Goal: Transaction & Acquisition: Purchase product/service

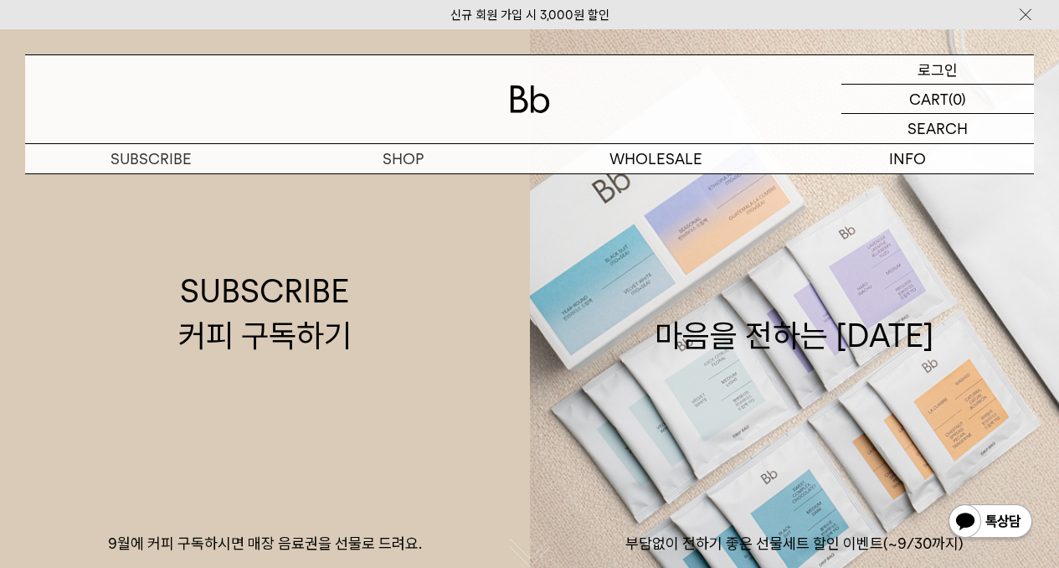
click at [962, 65] on div "LOGIN 로그인" at bounding box center [937, 69] width 193 height 28
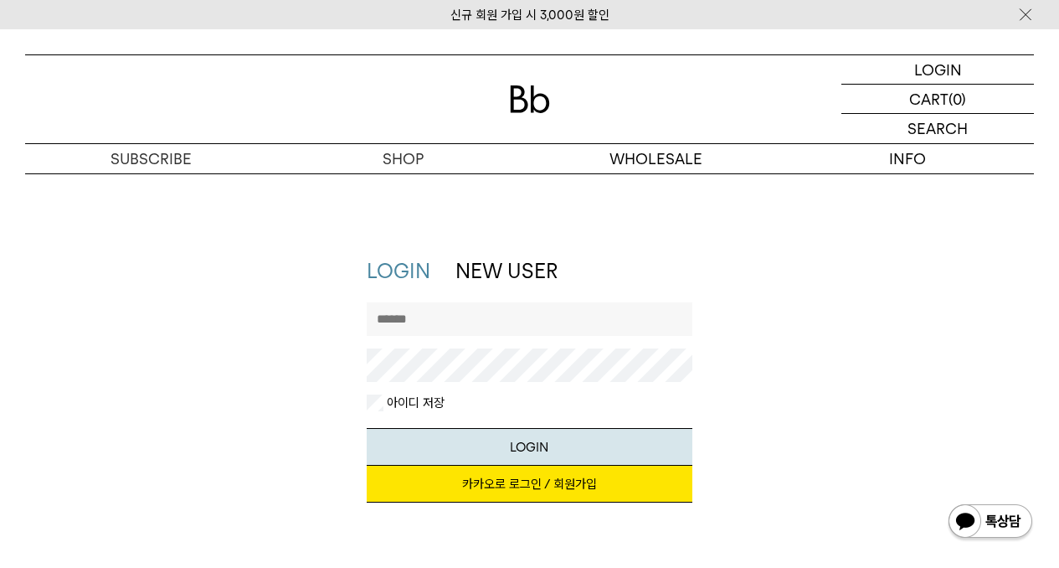
click at [425, 310] on input "text" at bounding box center [529, 318] width 325 height 33
type input "*"
type input "******"
click at [367, 428] on button "LOGIN" at bounding box center [529, 447] width 325 height 38
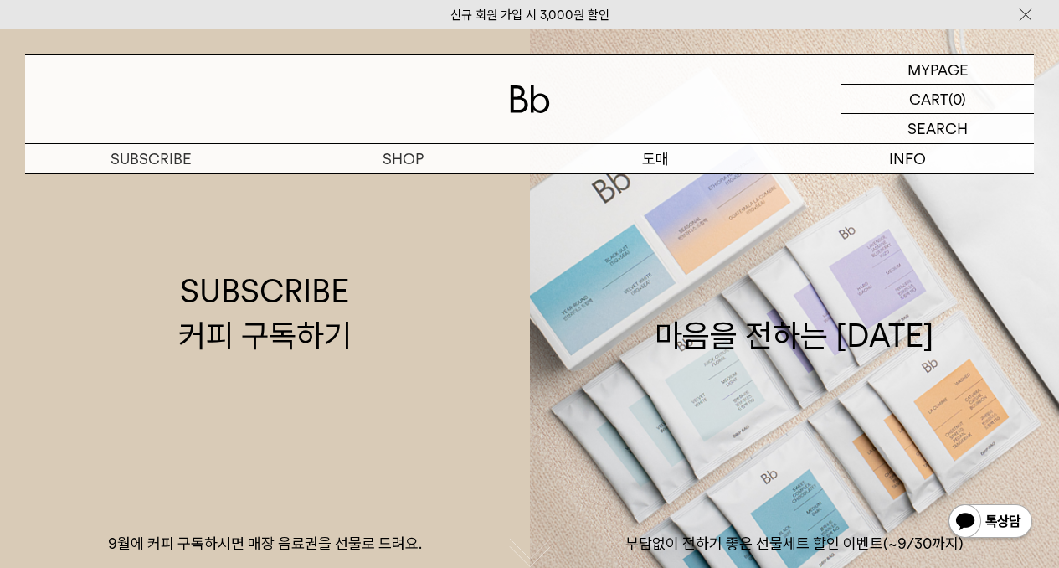
click at [658, 156] on p "도매" at bounding box center [656, 158] width 252 height 29
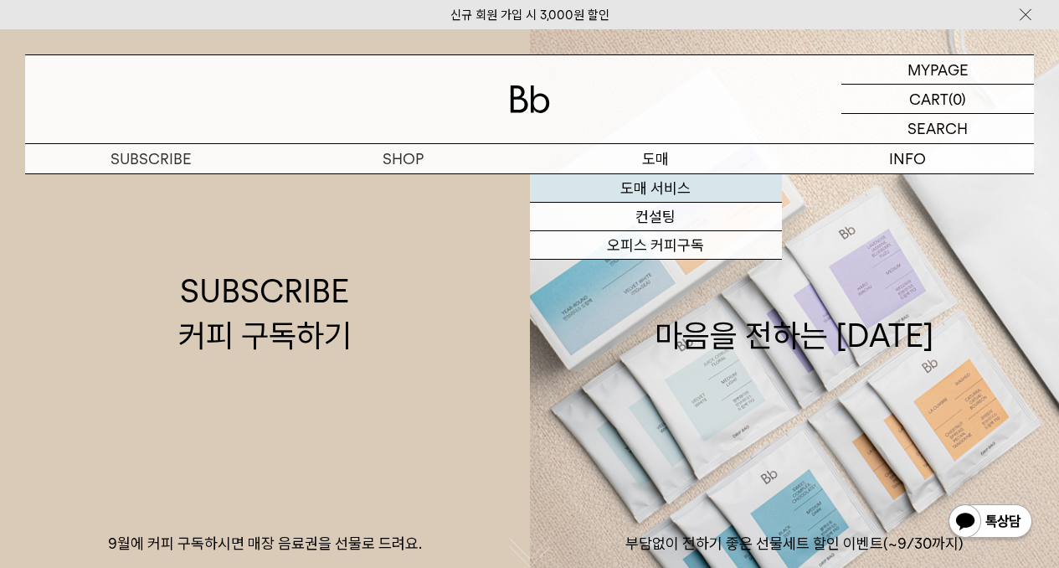
click at [660, 184] on link "도매 서비스" at bounding box center [656, 188] width 252 height 28
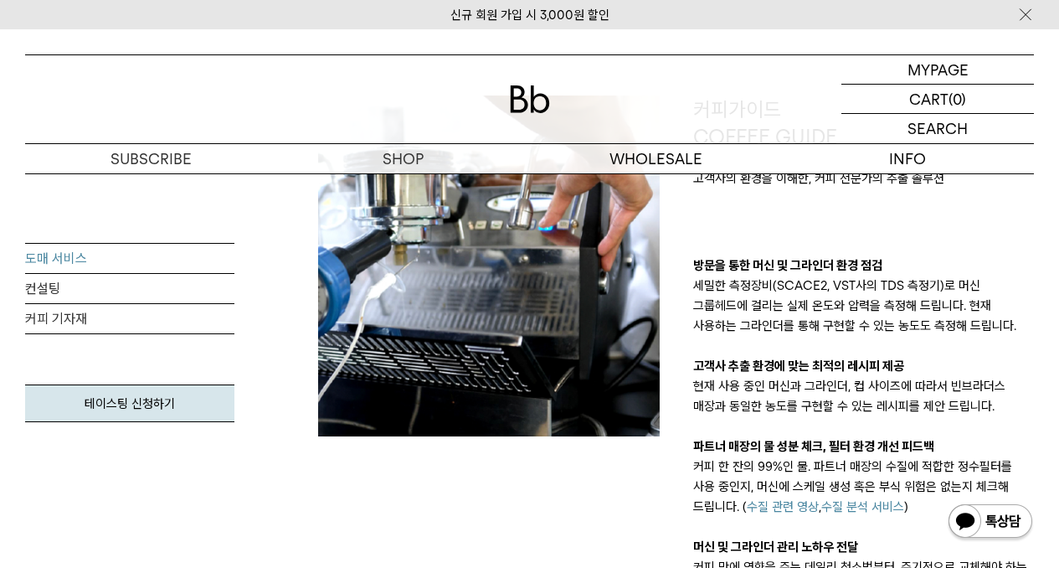
scroll to position [865, 0]
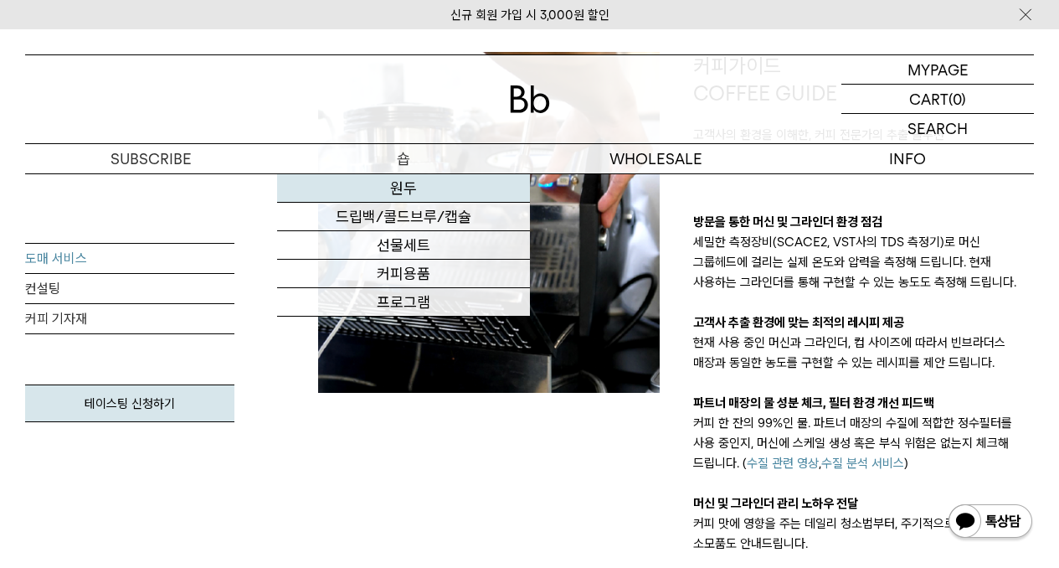
click at [416, 186] on link "원두" at bounding box center [403, 188] width 252 height 28
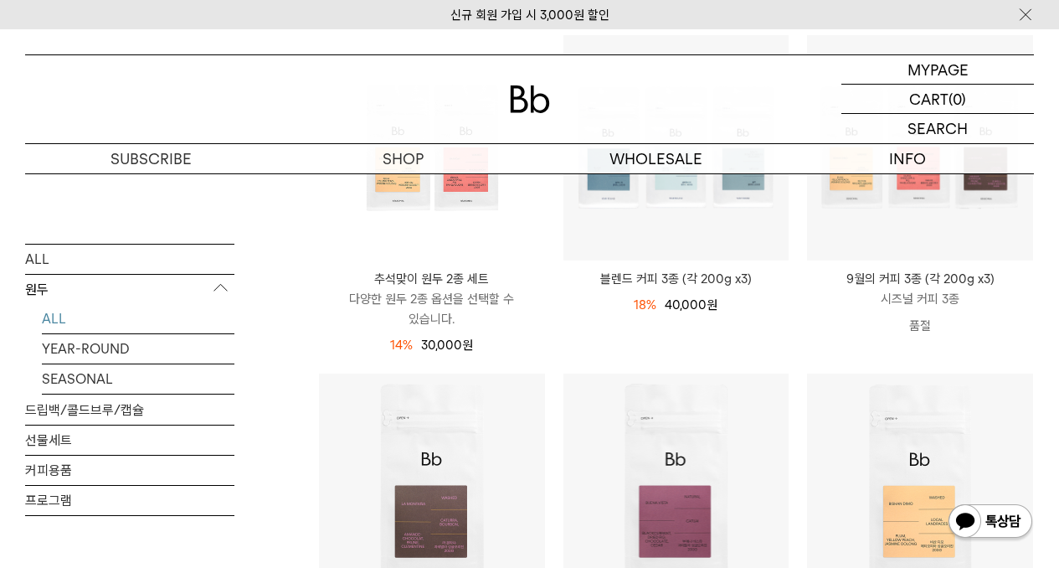
scroll to position [300, 0]
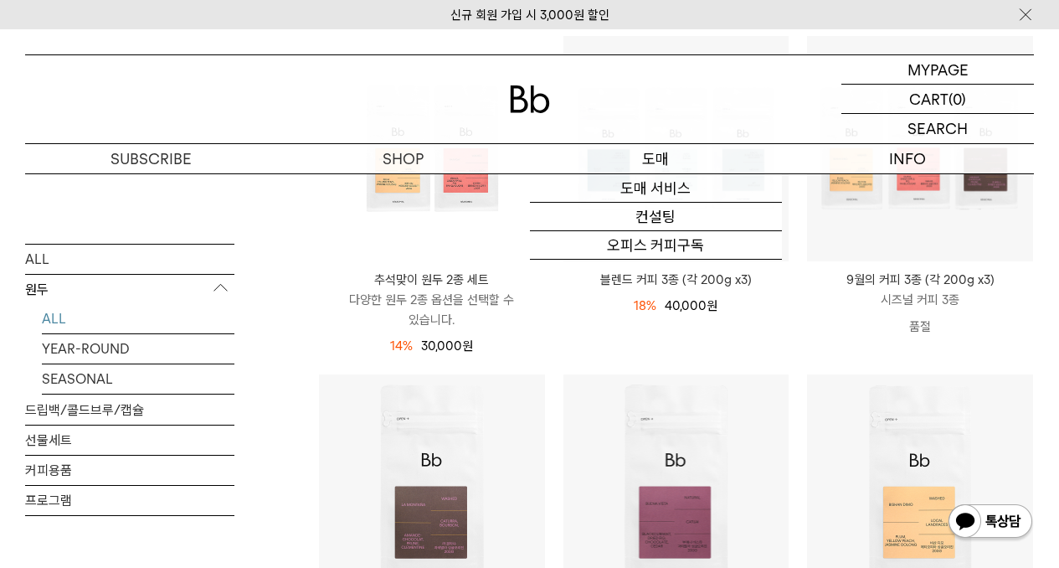
click at [661, 158] on p "도매" at bounding box center [656, 158] width 252 height 29
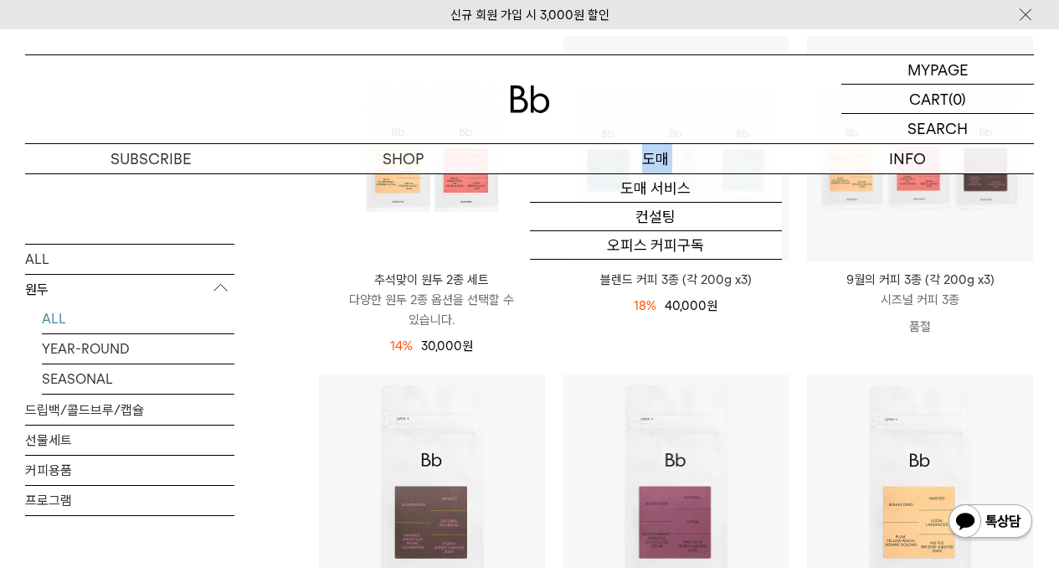
click at [661, 158] on p "도매" at bounding box center [656, 158] width 252 height 29
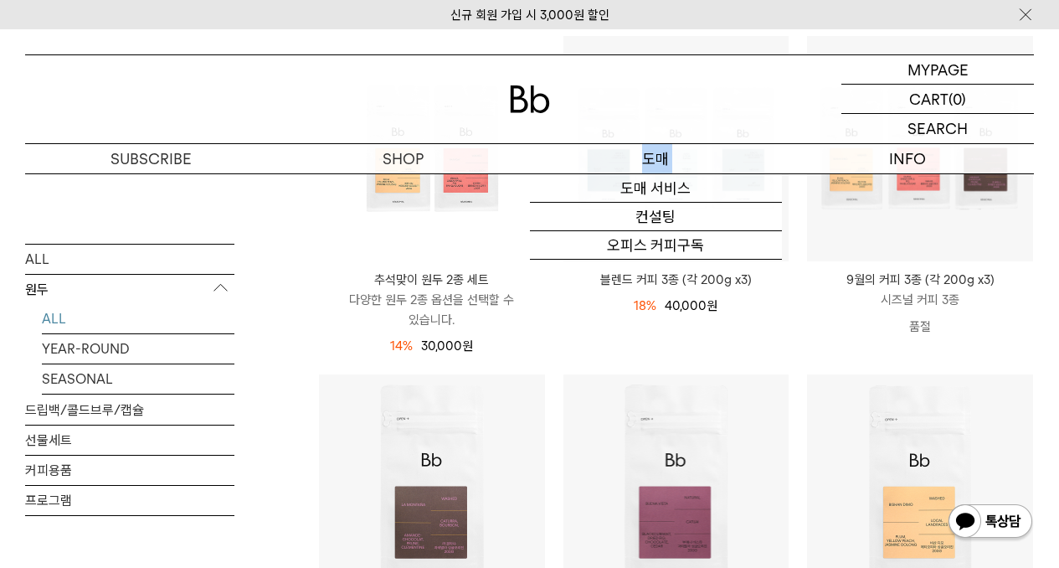
click at [661, 158] on p "도매" at bounding box center [656, 158] width 252 height 29
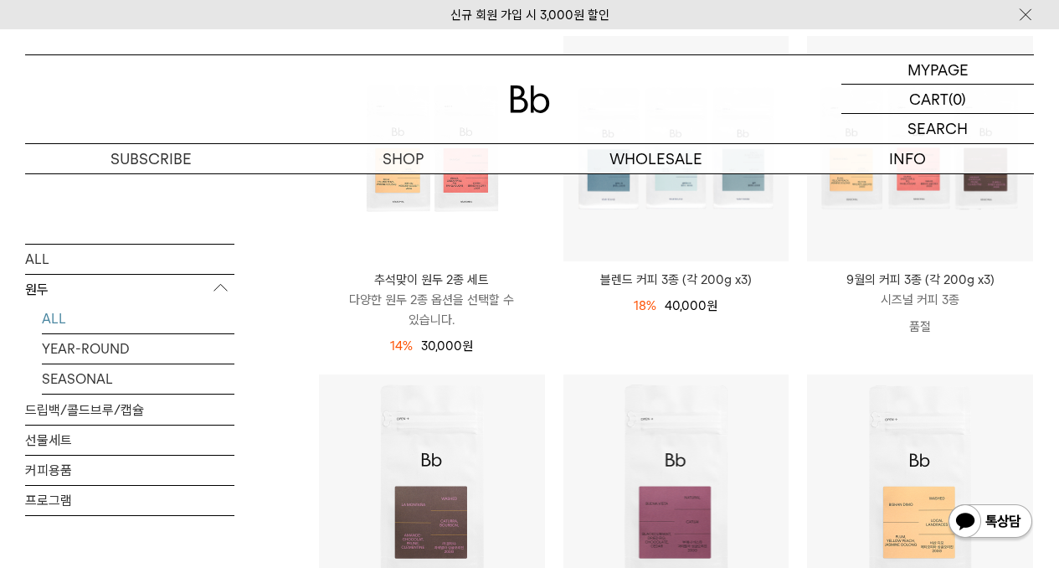
click at [567, 355] on li "블렌드 커피 3종 (각 200g x3) 18% 49,000원 40,000 원" at bounding box center [676, 204] width 244 height 339
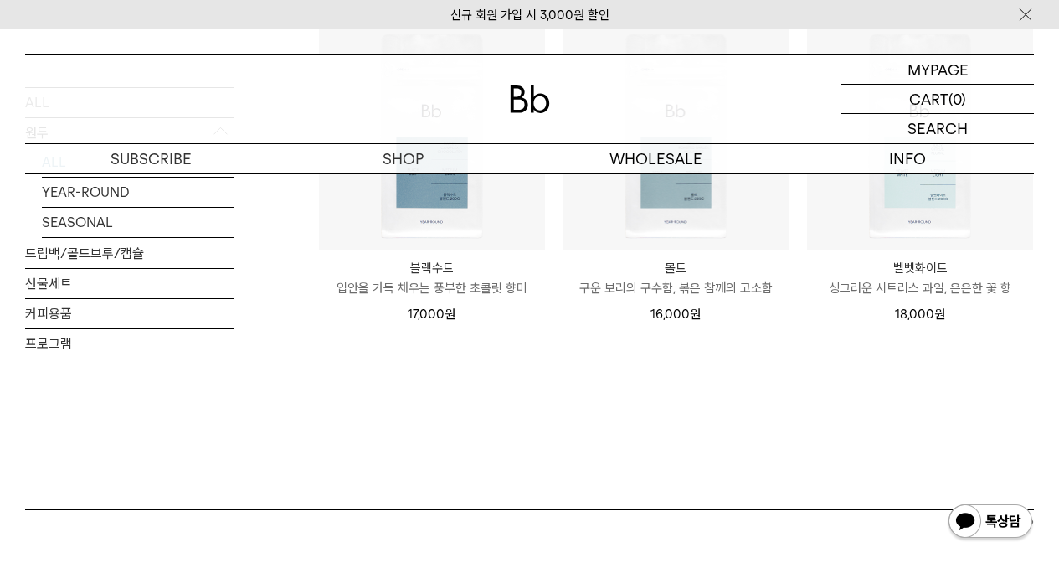
scroll to position [1253, 0]
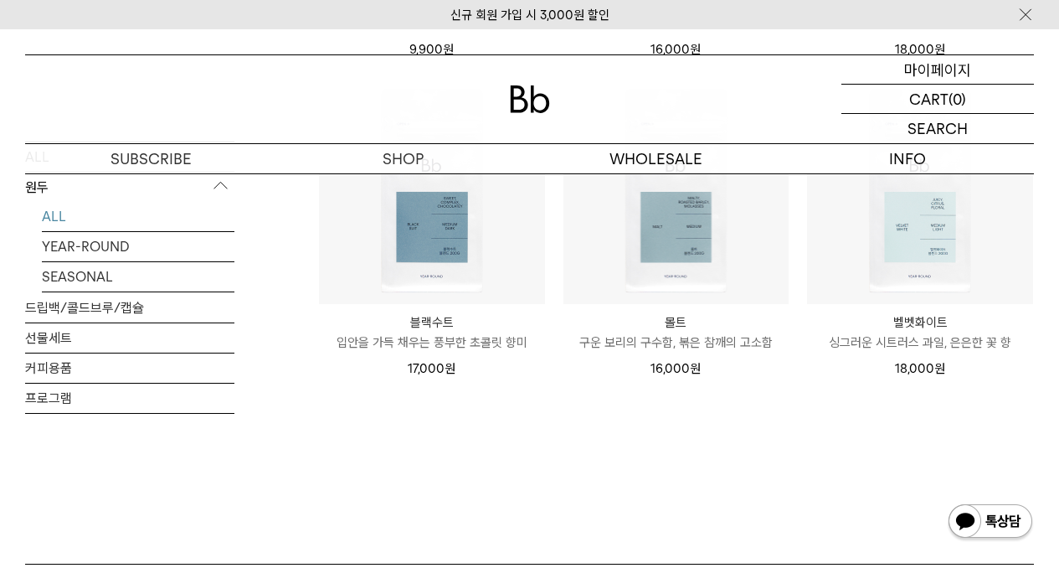
click at [924, 78] on p "마이페이지" at bounding box center [937, 69] width 67 height 28
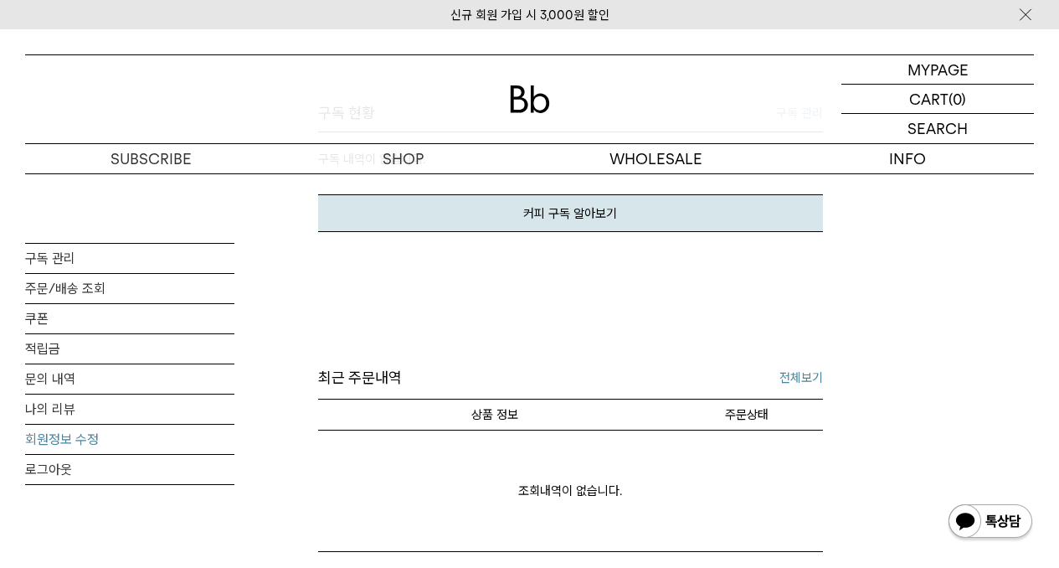
scroll to position [509, 0]
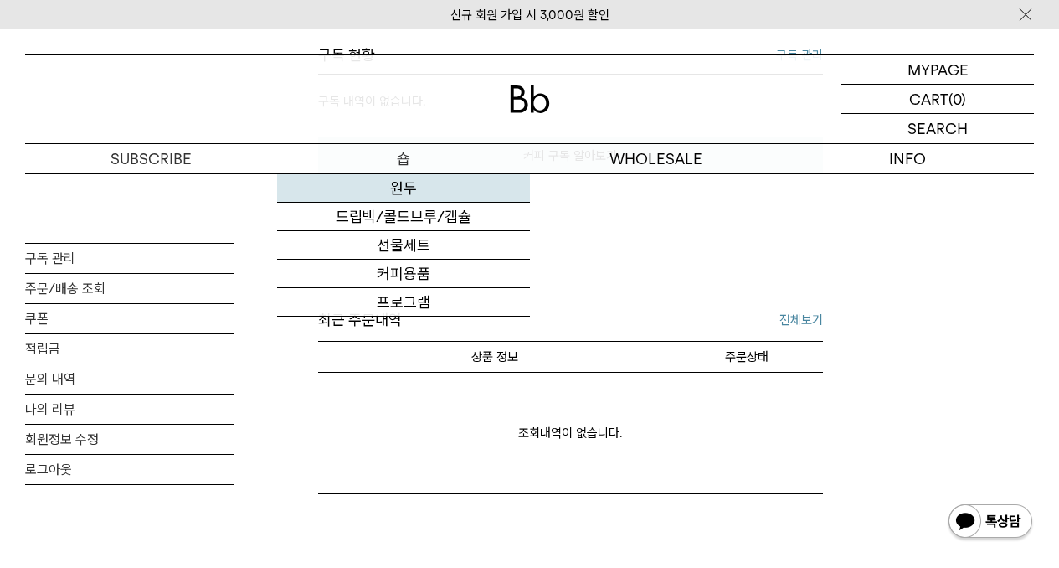
click at [414, 190] on link "원두" at bounding box center [403, 188] width 252 height 28
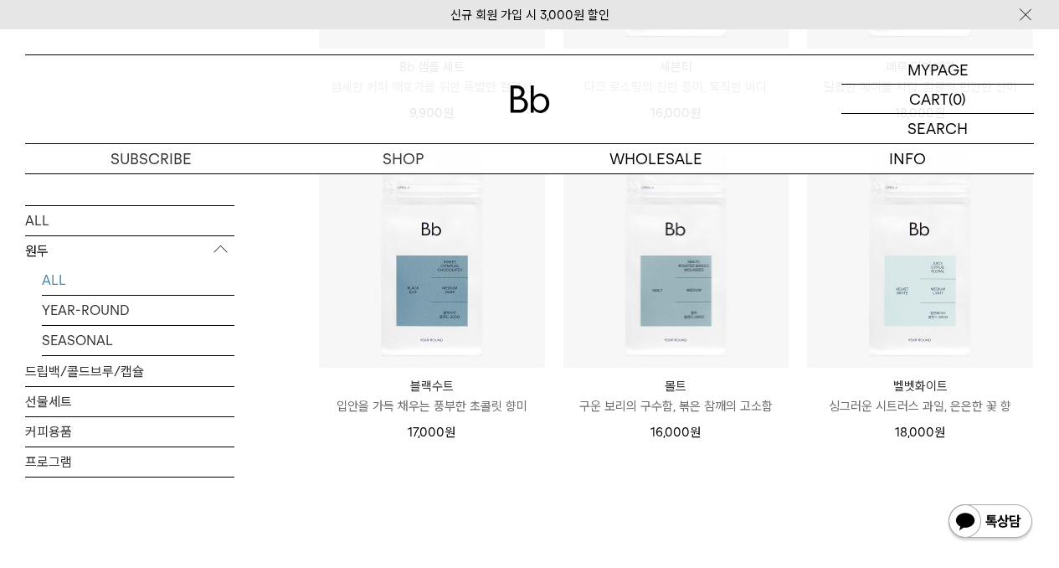
scroll to position [1185, 0]
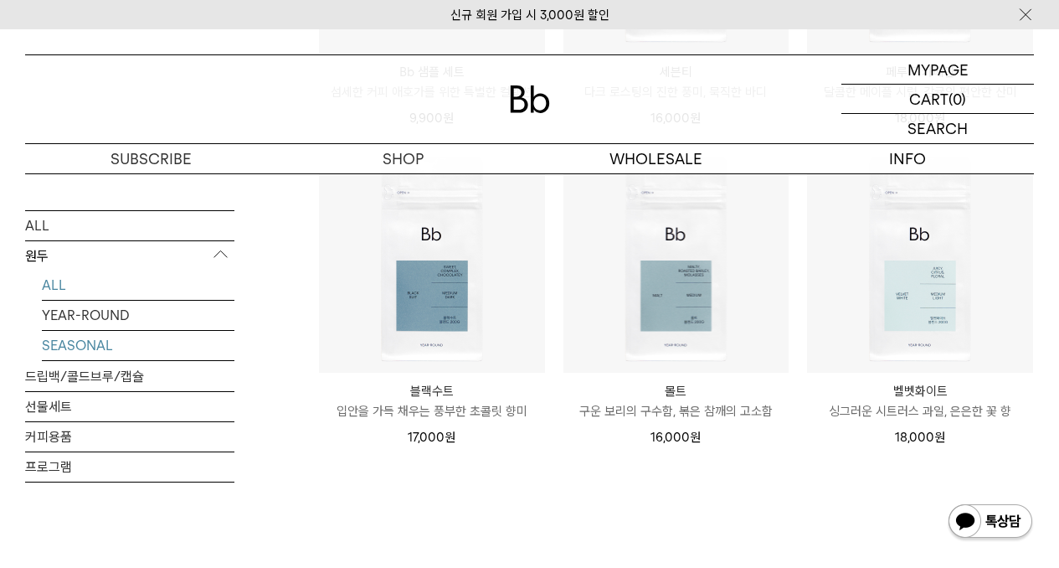
click at [57, 342] on link "SEASONAL" at bounding box center [138, 344] width 193 height 29
